Goal: Check status

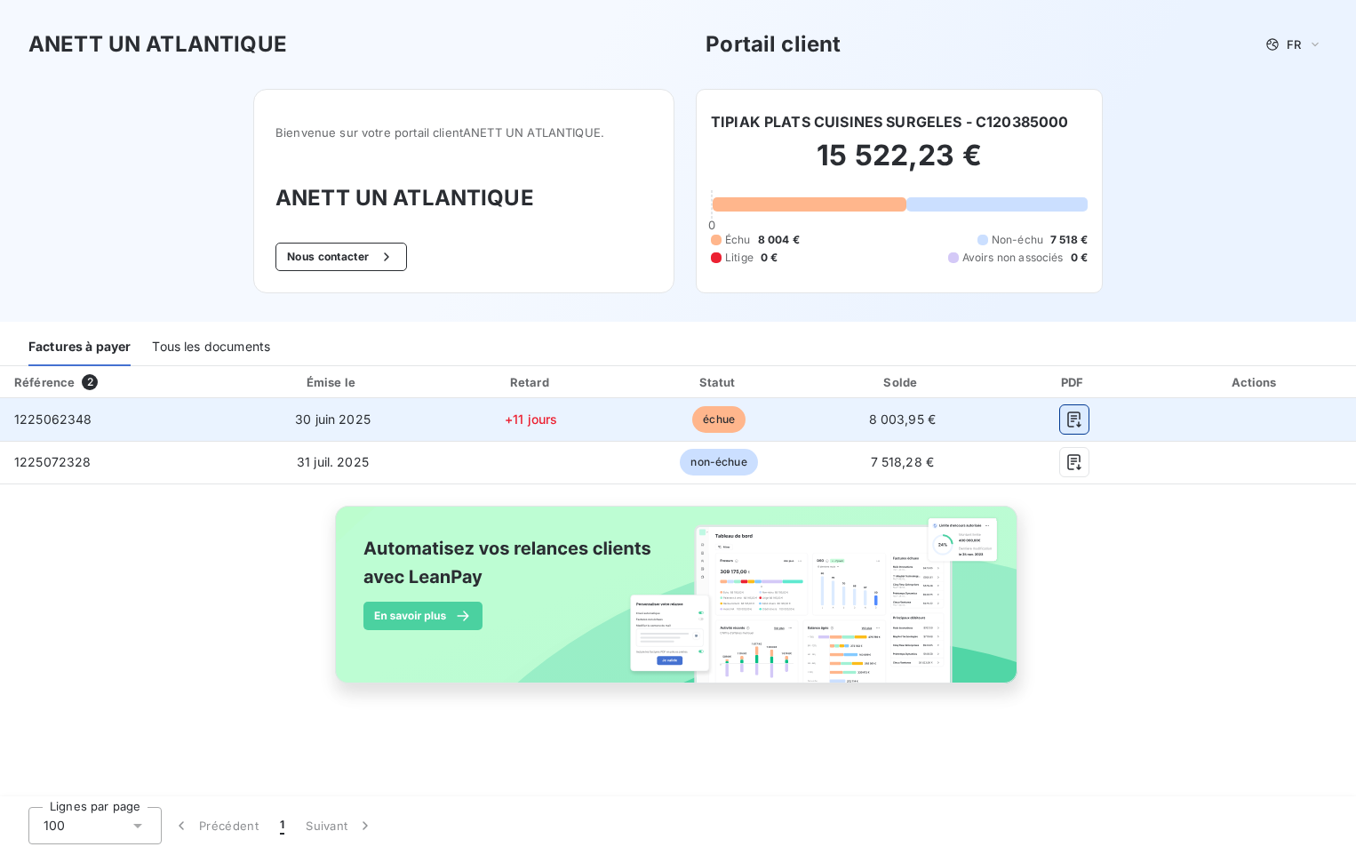
click at [1067, 419] on icon "button" at bounding box center [1073, 419] width 13 height 16
